Goal: Contribute content: Contribute content

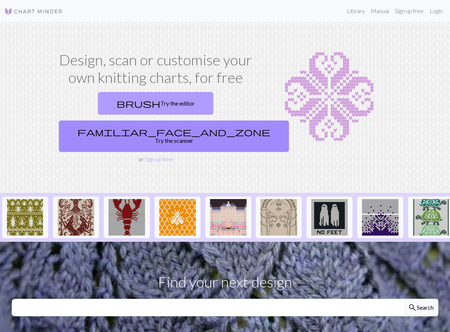
click at [100, 103] on link "brush Try the editor" at bounding box center [155, 103] width 115 height 23
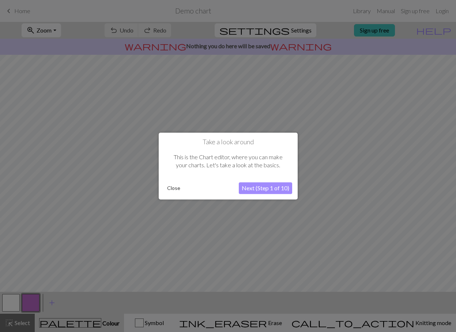
click at [267, 186] on button "Next (Step 1 of 10)" at bounding box center [265, 188] width 53 height 12
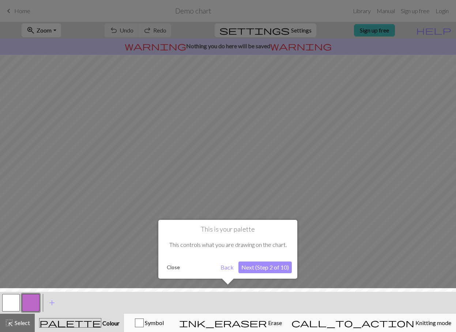
click at [258, 268] on button "Next (Step 2 of 10)" at bounding box center [264, 268] width 53 height 12
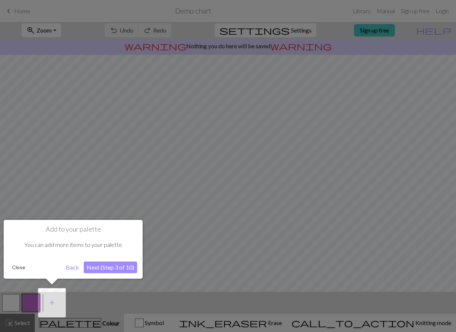
click at [101, 269] on button "Next (Step 3 of 10)" at bounding box center [110, 268] width 53 height 12
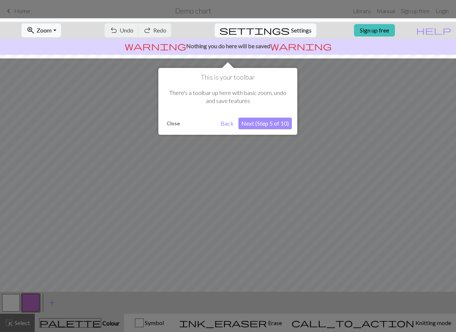
click at [260, 125] on button "Next (Step 5 of 10)" at bounding box center [264, 124] width 53 height 12
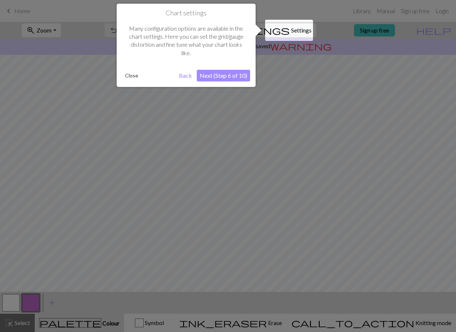
click at [236, 75] on button "Next (Step 6 of 10)" at bounding box center [223, 76] width 53 height 12
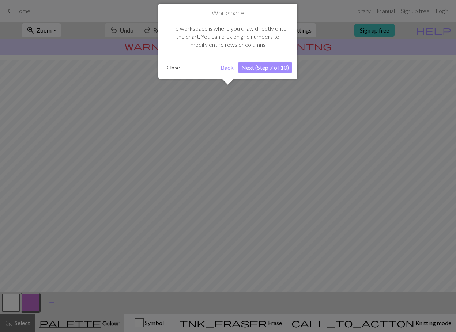
scroll to position [35, 0]
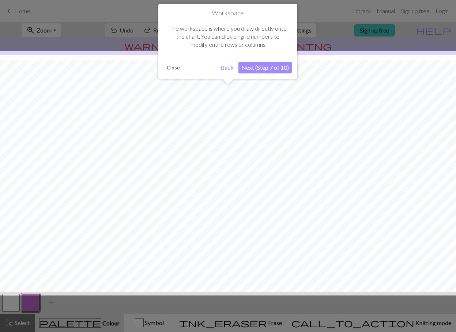
click at [267, 67] on button "Next (Step 7 of 10)" at bounding box center [264, 68] width 53 height 12
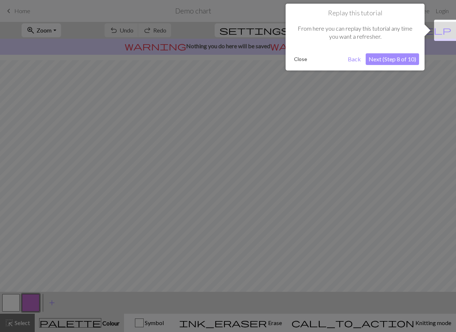
click at [387, 61] on button "Next (Step 8 of 10)" at bounding box center [391, 59] width 53 height 12
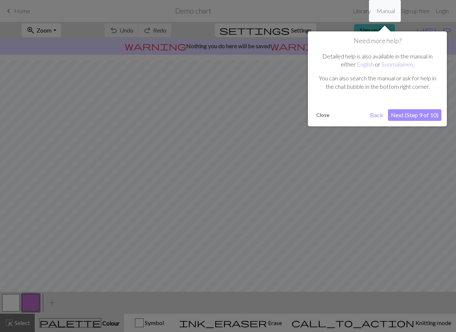
click at [412, 113] on button "Next (Step 9 of 10)" at bounding box center [414, 115] width 53 height 12
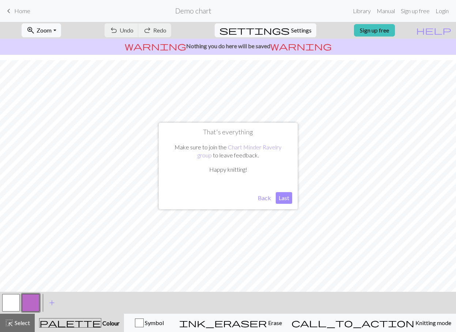
click at [284, 198] on button "Last" at bounding box center [283, 198] width 16 height 12
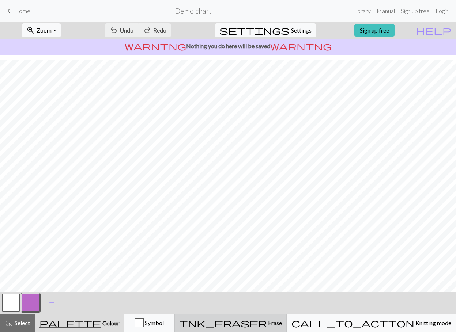
click at [267, 320] on span "ink_eraser" at bounding box center [223, 323] width 88 height 10
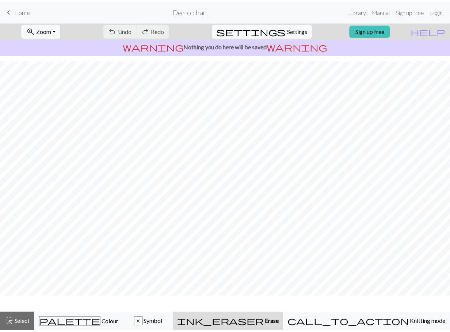
scroll to position [13, 0]
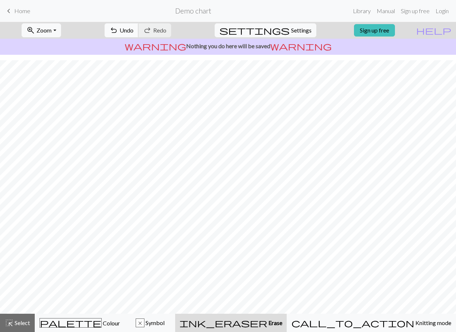
click at [133, 28] on span "Undo" at bounding box center [126, 30] width 14 height 7
click at [133, 31] on span "Undo" at bounding box center [126, 30] width 14 height 7
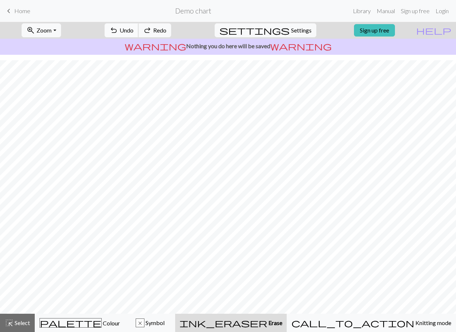
click at [133, 32] on span "Undo" at bounding box center [126, 30] width 14 height 7
click at [138, 35] on button "undo Undo Undo" at bounding box center [121, 30] width 34 height 14
click at [118, 30] on span "undo" at bounding box center [113, 30] width 9 height 10
click at [118, 29] on span "undo" at bounding box center [113, 30] width 9 height 10
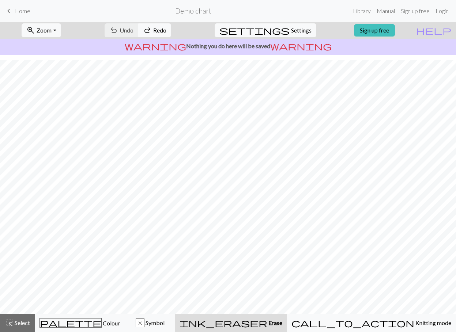
click at [148, 29] on div "undo Undo Undo redo Redo Redo" at bounding box center [137, 30] width 77 height 17
click at [267, 323] on span "ink_eraser" at bounding box center [223, 323] width 88 height 10
click at [22, 329] on button "highlight_alt Select Select" at bounding box center [17, 323] width 35 height 18
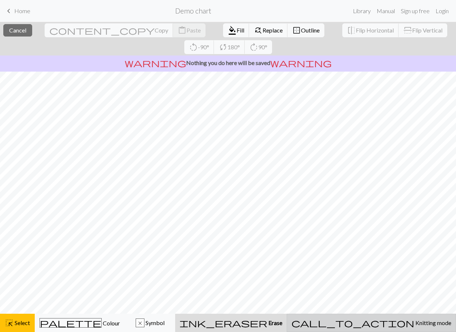
click at [412, 326] on div "call_to_action Knitting mode Knitting mode" at bounding box center [371, 323] width 160 height 9
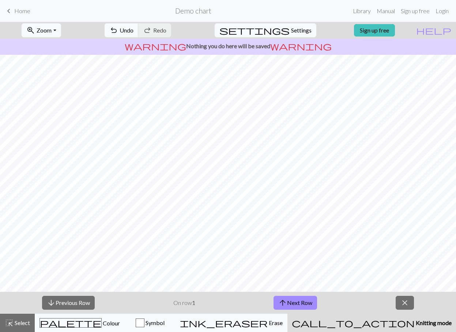
click at [12, 12] on span "keyboard_arrow_left" at bounding box center [8, 11] width 9 height 10
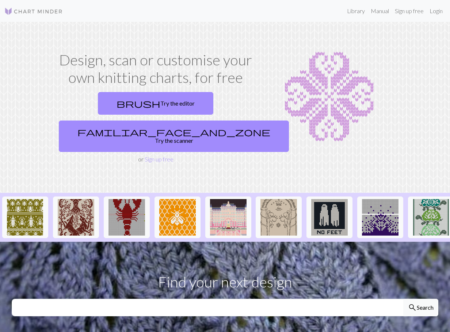
click at [166, 125] on div "brush Try the editor familiar_face_and_zone Try the scanner or Sign up free" at bounding box center [155, 126] width 199 height 75
click at [166, 156] on link "Sign up free" at bounding box center [159, 159] width 29 height 7
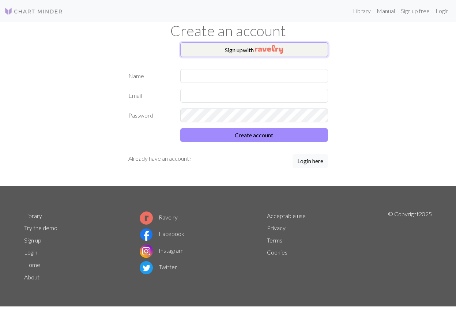
click at [262, 49] on img "button" at bounding box center [269, 49] width 28 height 9
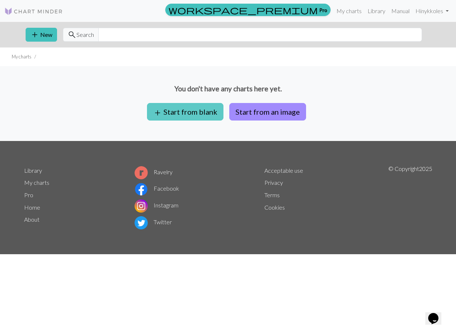
click at [182, 107] on button "add Start from blank" at bounding box center [185, 112] width 76 height 18
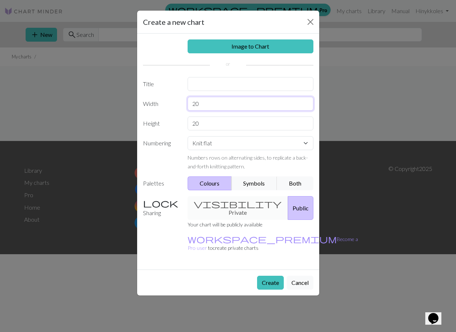
drag, startPoint x: 212, startPoint y: 104, endPoint x: 125, endPoint y: 103, distance: 87.3
click at [125, 103] on div "Create a new chart Image to Chart Title Width 20 Height 20 Numbering Knit flat …" at bounding box center [228, 166] width 456 height 332
type input "29"
click at [216, 125] on input "20" at bounding box center [250, 124] width 126 height 14
type input "2"
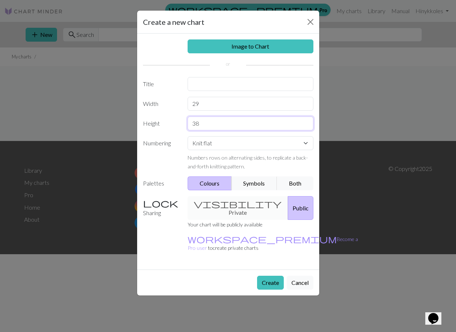
type input "38"
click at [258, 144] on select "Knit flat Knit in the round Lace knitting Cross stitch" at bounding box center [250, 143] width 126 height 14
click at [187, 136] on select "Knit flat Knit in the round Lace knitting Cross stitch" at bounding box center [250, 143] width 126 height 14
click at [218, 82] on input "text" at bounding box center [250, 84] width 126 height 14
type input "SpiderMan Blanket"
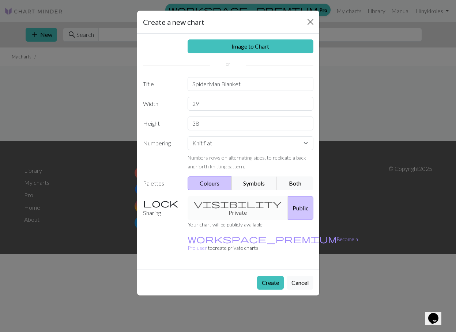
click at [217, 197] on div "visibility Private Public" at bounding box center [250, 208] width 134 height 24
click at [219, 205] on div "visibility Private Public" at bounding box center [250, 208] width 134 height 24
click at [212, 205] on div "visibility Private Public" at bounding box center [250, 208] width 134 height 24
click at [223, 205] on div "visibility Private Public" at bounding box center [250, 208] width 134 height 24
click at [288, 206] on button "Public" at bounding box center [301, 208] width 26 height 24
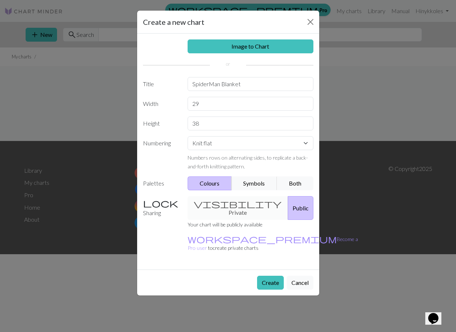
click at [213, 208] on div "visibility Private Public" at bounding box center [250, 208] width 134 height 24
click at [235, 200] on div "visibility Private Public" at bounding box center [250, 208] width 134 height 24
click at [208, 203] on div "visibility Private Public" at bounding box center [250, 208] width 134 height 24
click at [274, 276] on button "Create" at bounding box center [270, 283] width 27 height 14
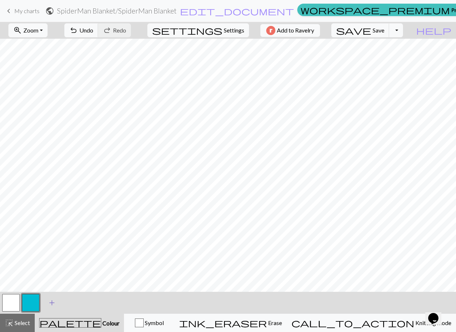
click at [55, 303] on span "add" at bounding box center [51, 303] width 9 height 10
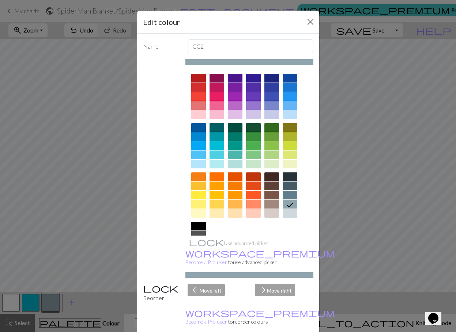
click at [287, 96] on div at bounding box center [289, 96] width 15 height 9
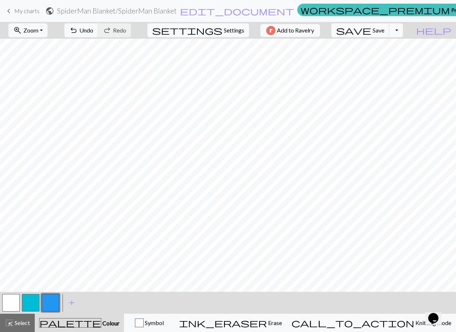
click at [51, 302] on button "button" at bounding box center [51, 303] width 18 height 18
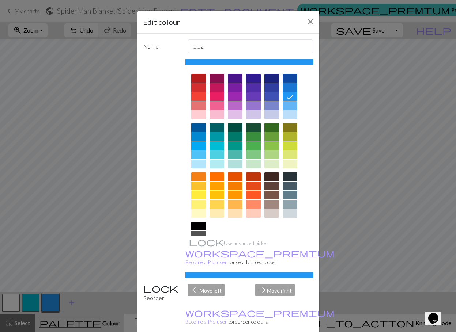
click at [290, 87] on div at bounding box center [289, 87] width 15 height 9
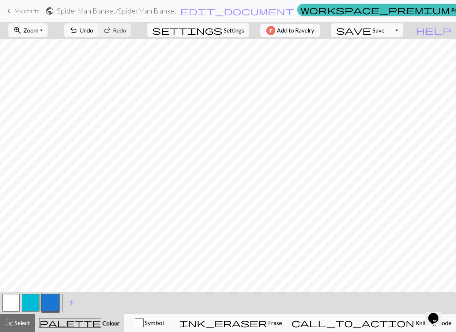
click at [36, 304] on button "button" at bounding box center [31, 303] width 18 height 18
click at [29, 300] on button "button" at bounding box center [31, 303] width 18 height 18
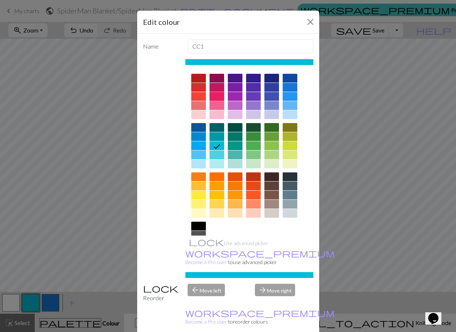
click at [209, 93] on div at bounding box center [216, 96] width 15 height 9
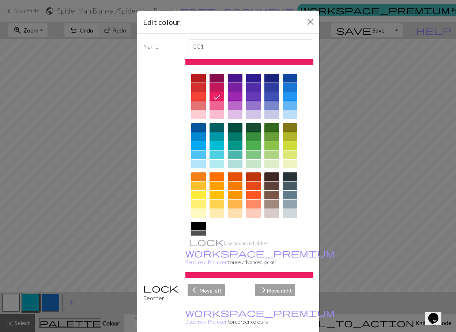
click at [215, 84] on div at bounding box center [216, 87] width 15 height 9
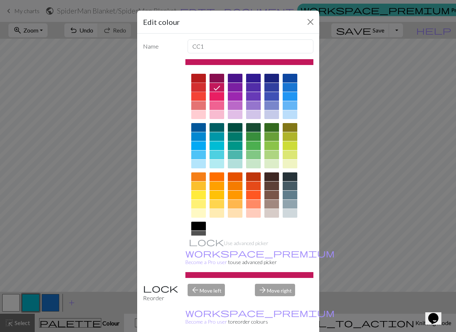
drag, startPoint x: 196, startPoint y: 86, endPoint x: 198, endPoint y: 77, distance: 8.5
click at [196, 85] on div at bounding box center [198, 87] width 15 height 9
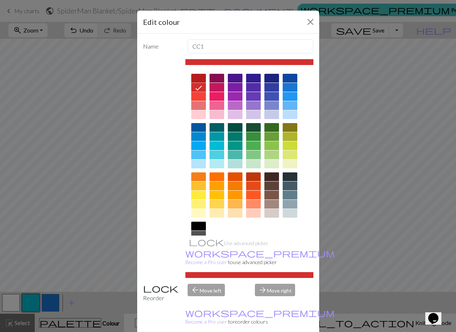
click at [197, 77] on div at bounding box center [198, 78] width 15 height 9
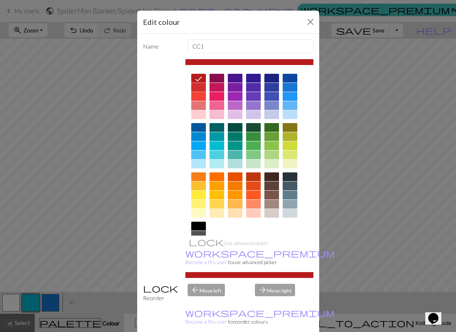
click at [194, 90] on div at bounding box center [198, 87] width 15 height 9
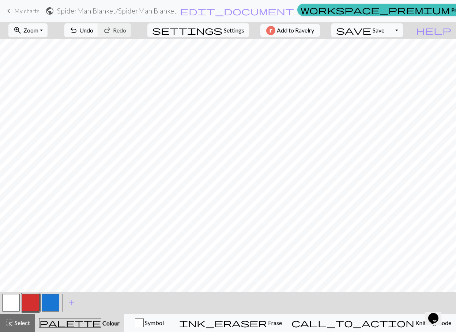
click at [13, 300] on button "button" at bounding box center [11, 303] width 18 height 18
click at [11, 302] on button "button" at bounding box center [11, 303] width 18 height 18
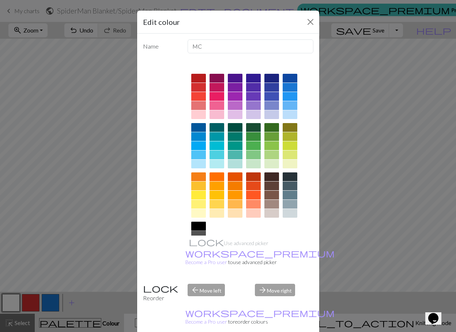
click at [194, 223] on div at bounding box center [198, 226] width 15 height 9
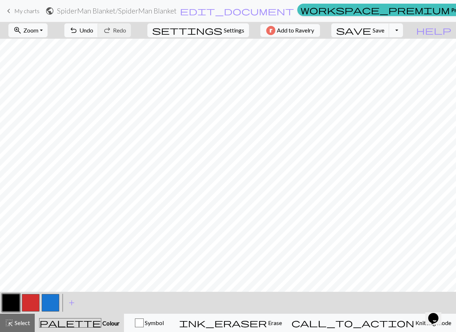
click at [31, 302] on button "button" at bounding box center [31, 303] width 18 height 18
click at [44, 305] on button "button" at bounding box center [51, 303] width 18 height 18
click at [8, 305] on button "button" at bounding box center [11, 303] width 18 height 18
click at [8, 303] on button "button" at bounding box center [11, 303] width 18 height 18
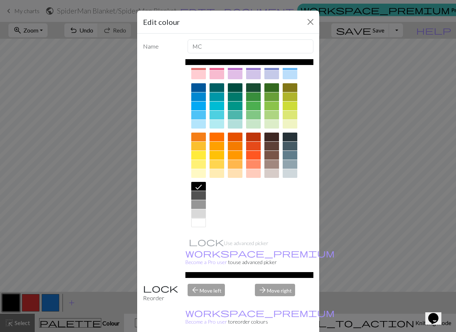
scroll to position [18, 0]
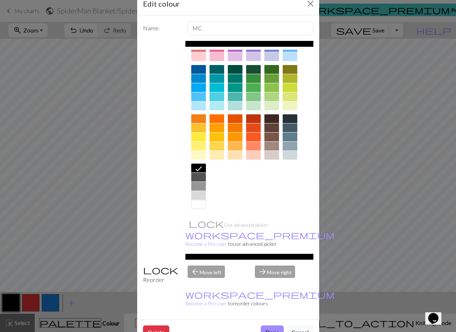
click at [191, 204] on div at bounding box center [198, 204] width 15 height 9
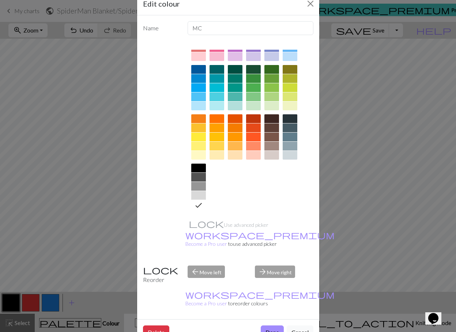
click at [269, 326] on button "Done" at bounding box center [272, 333] width 23 height 14
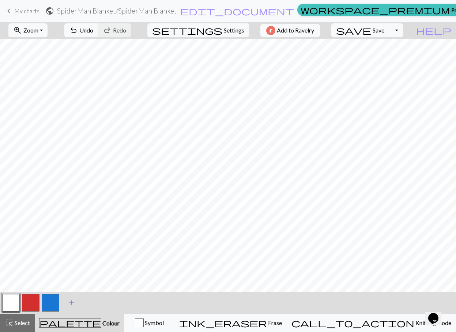
click at [69, 304] on span "add" at bounding box center [71, 303] width 9 height 10
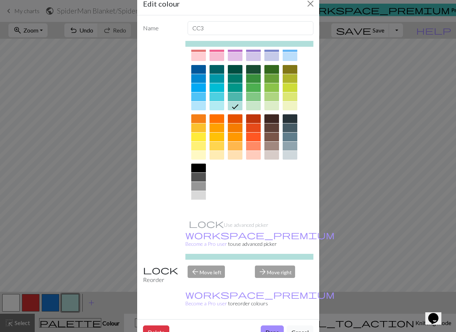
click at [197, 203] on div at bounding box center [198, 204] width 15 height 9
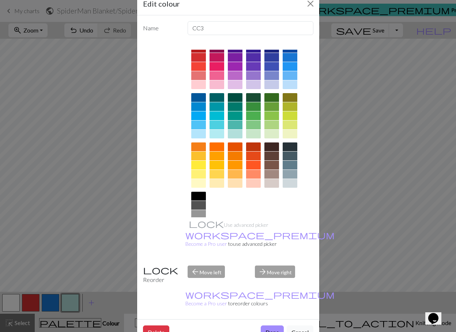
scroll to position [0, 0]
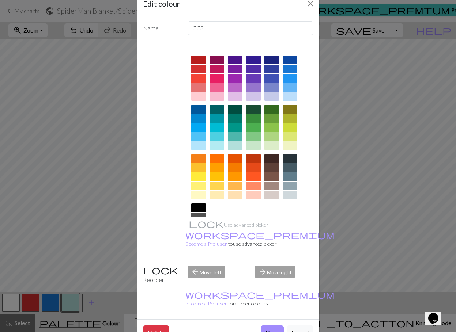
click at [267, 326] on button "Done" at bounding box center [272, 333] width 23 height 14
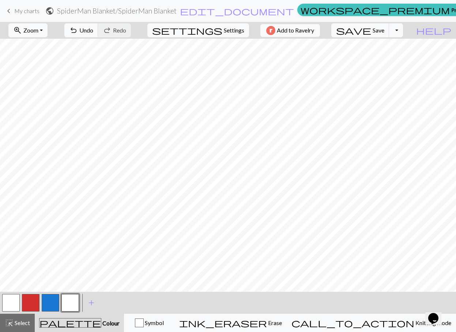
click at [71, 300] on button "button" at bounding box center [70, 303] width 18 height 18
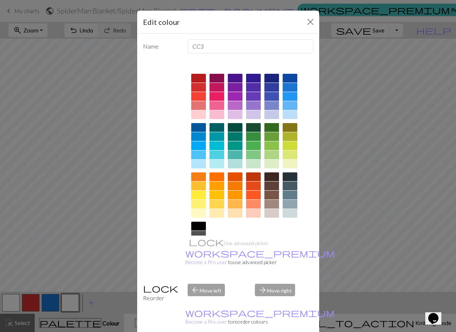
click at [201, 225] on div at bounding box center [198, 226] width 15 height 9
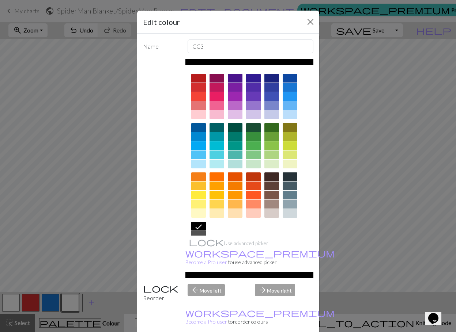
click at [282, 284] on div "arrow_forward Move right" at bounding box center [283, 293] width 67 height 19
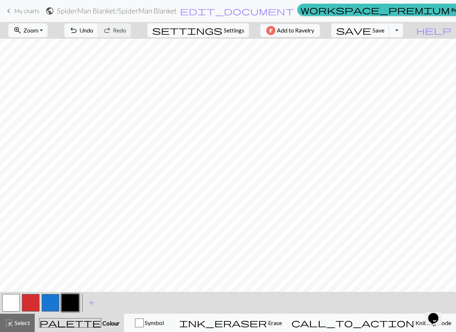
click at [46, 301] on button "button" at bounding box center [51, 303] width 18 height 18
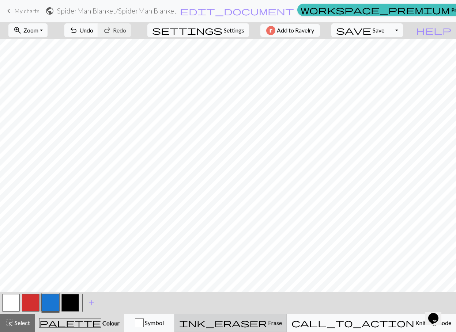
click at [282, 319] on span "Erase" at bounding box center [274, 322] width 15 height 7
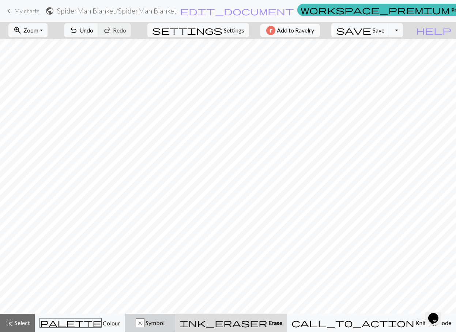
click at [164, 325] on span "Symbol" at bounding box center [154, 322] width 20 height 7
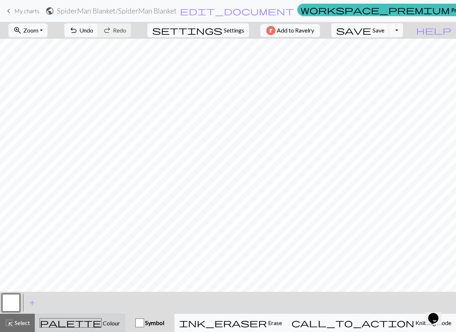
click at [63, 322] on div "palette Colour Colour" at bounding box center [79, 322] width 80 height 9
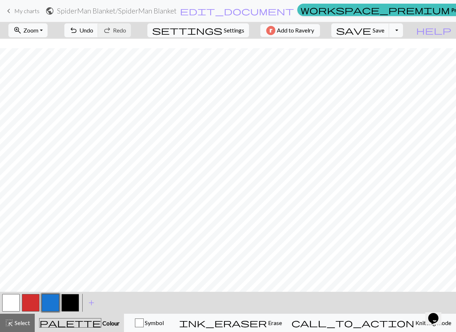
scroll to position [63, 0]
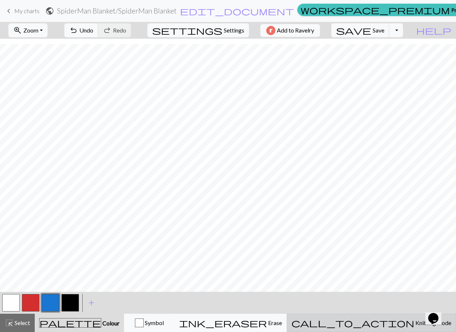
click at [414, 321] on span "Knitting mode" at bounding box center [432, 322] width 37 height 7
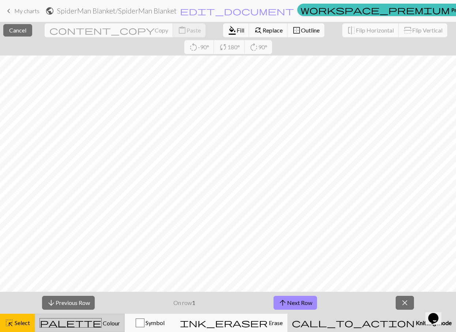
click at [76, 326] on span "palette" at bounding box center [70, 323] width 61 height 10
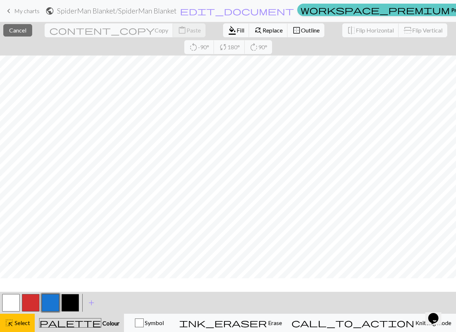
scroll to position [0, 0]
click at [49, 300] on button "button" at bounding box center [51, 303] width 18 height 18
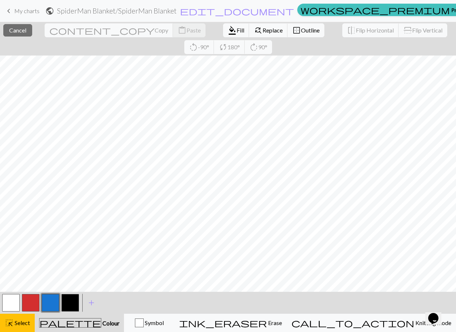
click at [82, 326] on span "palette" at bounding box center [69, 323] width 61 height 10
click at [50, 297] on button "button" at bounding box center [51, 303] width 18 height 18
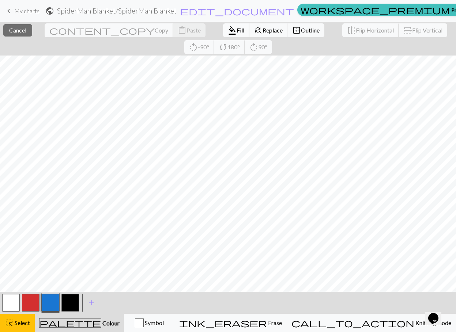
click at [236, 27] on span "Fill" at bounding box center [240, 30] width 8 height 7
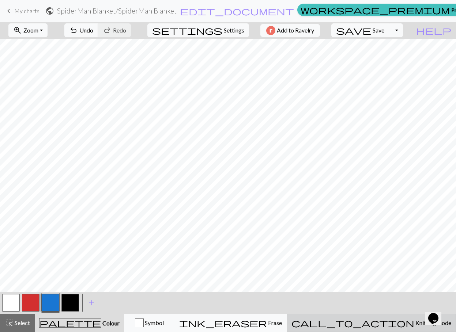
click at [395, 328] on button "call_to_action Knitting mode Knitting mode" at bounding box center [370, 323] width 169 height 18
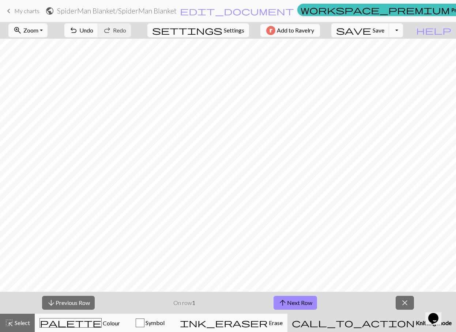
click at [420, 323] on span "Knitting mode" at bounding box center [432, 322] width 37 height 7
click at [405, 296] on button "close" at bounding box center [404, 303] width 18 height 14
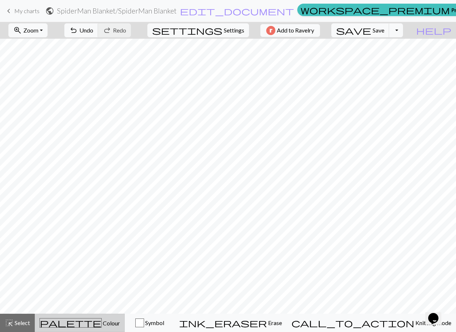
click at [102, 322] on span "Colour" at bounding box center [111, 323] width 18 height 7
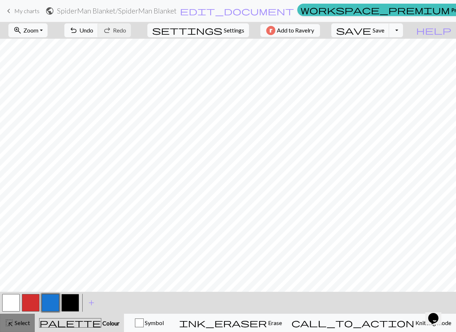
click at [15, 323] on span "Select" at bounding box center [22, 322] width 16 height 7
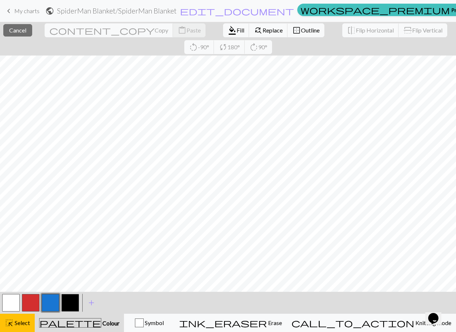
click at [141, 310] on div "< > add Add a colour" at bounding box center [228, 303] width 456 height 22
click at [24, 34] on button "close Cancel" at bounding box center [17, 30] width 29 height 12
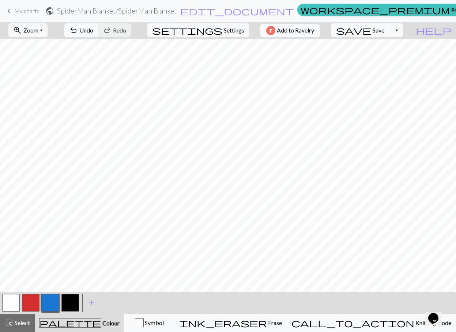
click at [93, 30] on span "Undo" at bounding box center [86, 30] width 14 height 7
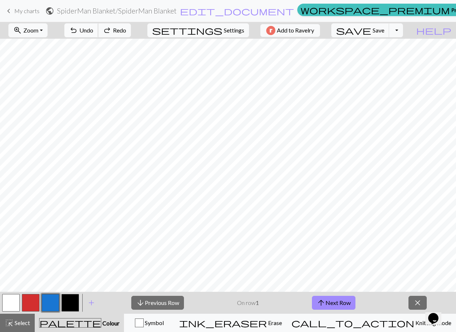
click at [93, 30] on span "Undo" at bounding box center [86, 30] width 14 height 7
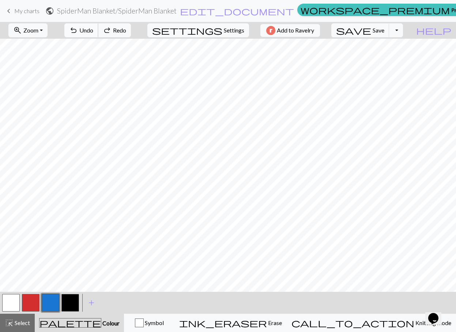
click at [93, 30] on span "Undo" at bounding box center [86, 30] width 14 height 7
click at [17, 326] on span "Select" at bounding box center [22, 322] width 16 height 7
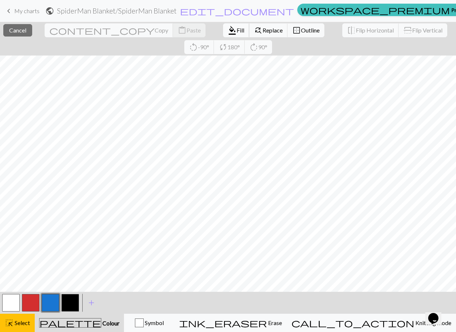
click at [228, 29] on span "format_color_fill" at bounding box center [232, 30] width 9 height 10
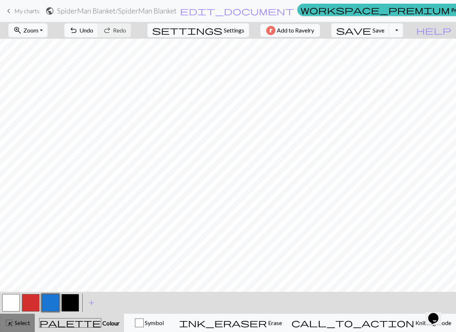
click at [9, 325] on span "highlight_alt" at bounding box center [9, 323] width 9 height 10
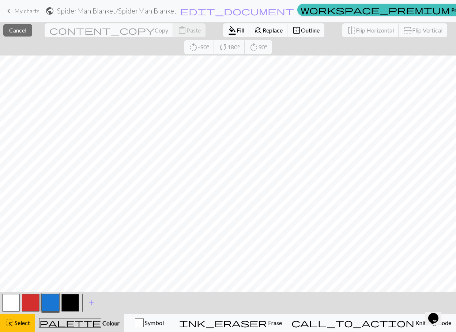
click at [73, 300] on button "button" at bounding box center [70, 303] width 18 height 18
click at [236, 28] on span "Fill" at bounding box center [240, 30] width 8 height 7
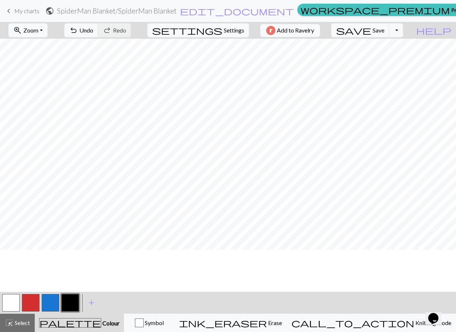
scroll to position [63, 0]
drag, startPoint x: 298, startPoint y: 326, endPoint x: 287, endPoint y: 314, distance: 15.8
click at [282, 326] on span "Erase" at bounding box center [274, 322] width 15 height 7
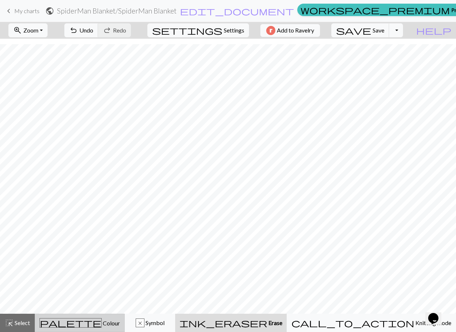
click at [102, 322] on span "Colour" at bounding box center [111, 323] width 18 height 7
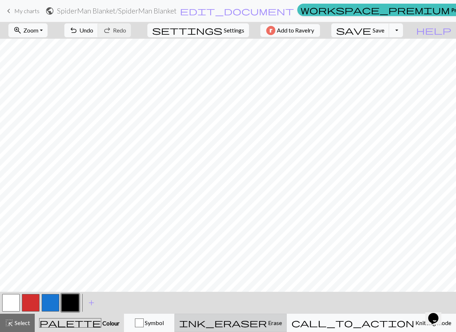
click at [282, 327] on div "ink_eraser Erase Erase" at bounding box center [230, 323] width 103 height 9
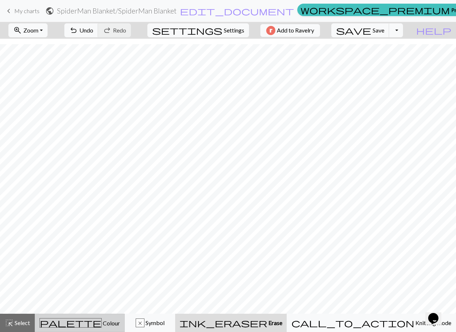
click at [102, 320] on span "Colour" at bounding box center [111, 323] width 18 height 7
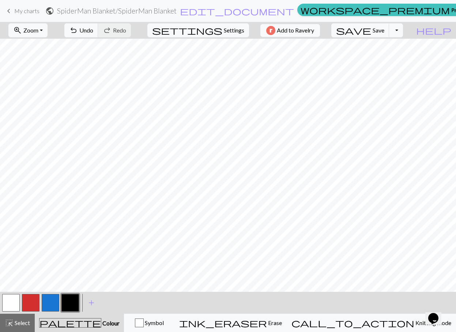
click at [52, 307] on button "button" at bounding box center [51, 303] width 18 height 18
click at [67, 304] on button "button" at bounding box center [70, 303] width 18 height 18
click at [69, 305] on button "button" at bounding box center [70, 303] width 18 height 18
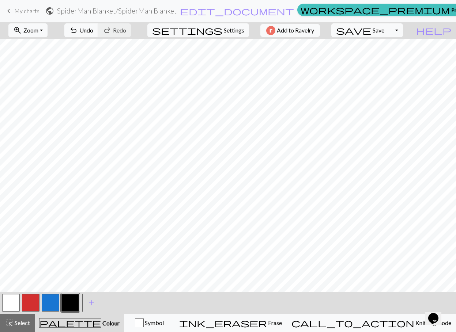
scroll to position [0, 0]
click at [55, 302] on button "button" at bounding box center [51, 303] width 18 height 18
click at [14, 324] on span "Select" at bounding box center [22, 322] width 16 height 7
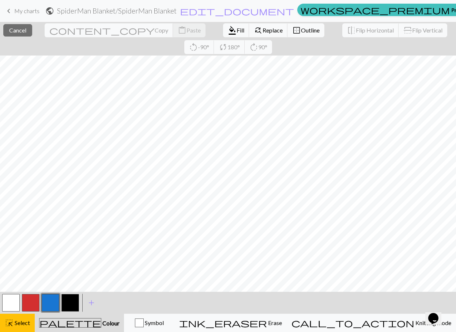
click at [69, 306] on button "button" at bounding box center [70, 303] width 18 height 18
click at [236, 32] on span "Fill" at bounding box center [240, 30] width 8 height 7
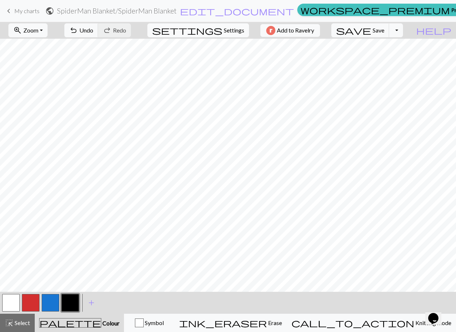
scroll to position [63, 0]
click at [93, 28] on span "Undo" at bounding box center [86, 30] width 14 height 7
click at [93, 30] on span "Undo" at bounding box center [86, 30] width 14 height 7
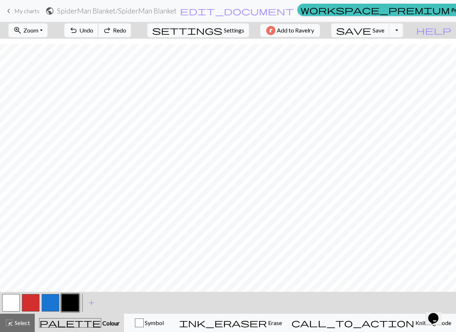
click at [93, 30] on span "Undo" at bounding box center [86, 30] width 14 height 7
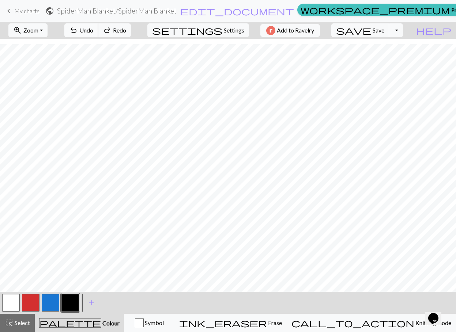
click at [93, 30] on span "Undo" at bounding box center [86, 30] width 14 height 7
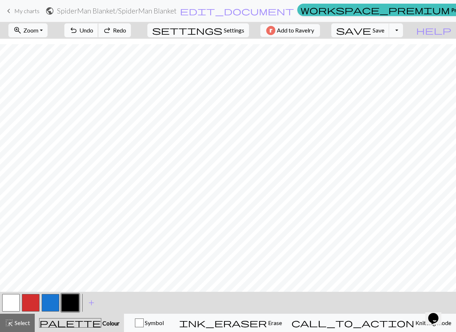
click at [93, 30] on span "Undo" at bounding box center [86, 30] width 14 height 7
click at [78, 30] on span "undo" at bounding box center [73, 30] width 9 height 10
click at [98, 26] on button "undo Undo Undo" at bounding box center [81, 30] width 34 height 14
click at [98, 27] on button "undo Undo Undo" at bounding box center [81, 30] width 34 height 14
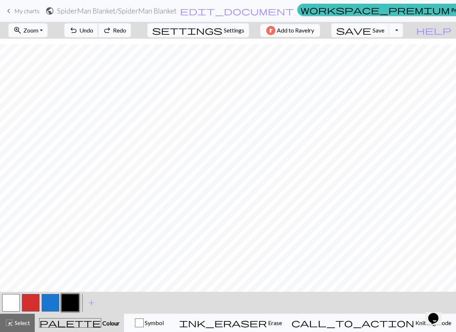
click at [93, 27] on span "Undo" at bounding box center [86, 30] width 14 height 7
click at [98, 25] on button "undo Undo Undo" at bounding box center [81, 30] width 34 height 14
click at [16, 301] on button "button" at bounding box center [11, 303] width 18 height 18
click at [70, 303] on button "button" at bounding box center [70, 303] width 18 height 18
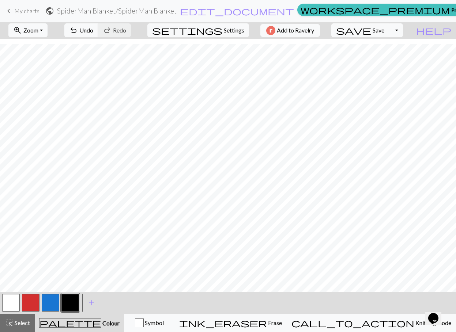
click at [9, 303] on button "button" at bounding box center [11, 303] width 18 height 18
click at [46, 301] on button "button" at bounding box center [51, 303] width 18 height 18
click at [15, 323] on span "Select" at bounding box center [22, 322] width 16 height 7
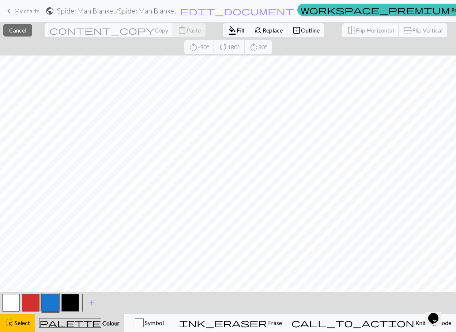
click at [49, 301] on button "button" at bounding box center [51, 303] width 18 height 18
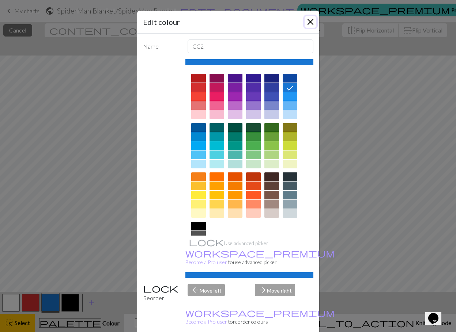
click at [307, 20] on button "Close" at bounding box center [310, 22] width 12 height 12
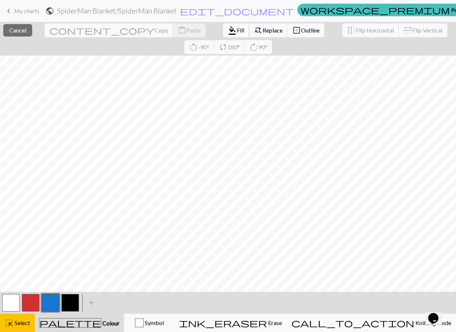
click at [236, 33] on span "Fill" at bounding box center [240, 30] width 8 height 7
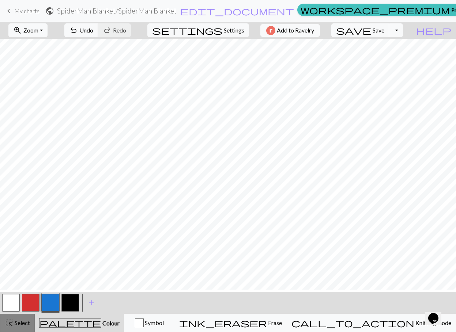
scroll to position [0, 0]
click at [93, 31] on span "Undo" at bounding box center [86, 30] width 14 height 7
click at [34, 304] on button "button" at bounding box center [31, 303] width 18 height 18
